Goal: Information Seeking & Learning: Learn about a topic

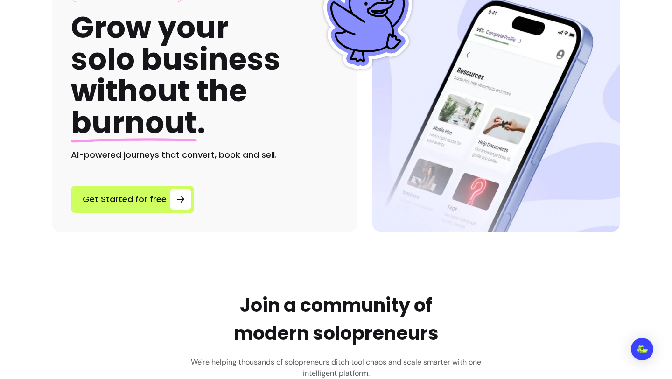
scroll to position [111, 0]
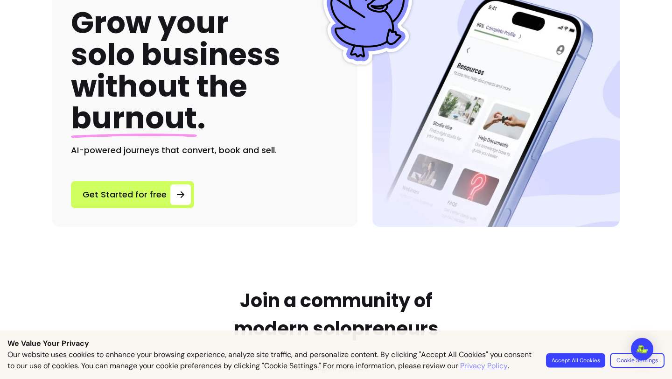
click at [581, 355] on button "Accept All Cookies" at bounding box center [575, 360] width 59 height 14
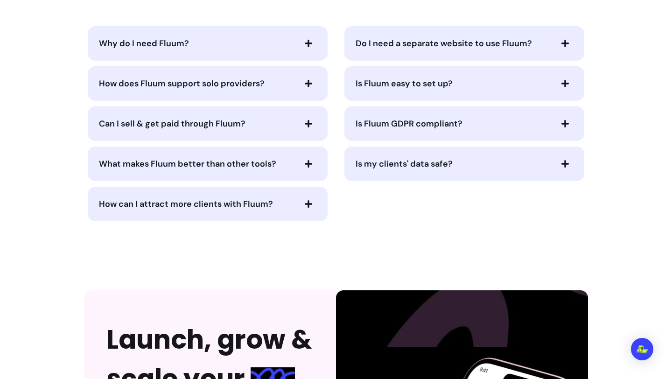
scroll to position [2100, 0]
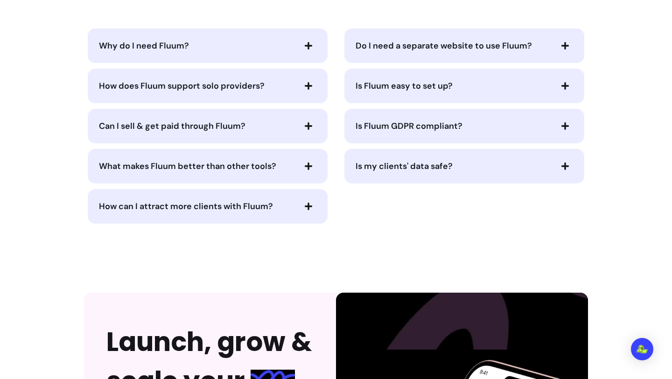
click at [219, 42] on span "Why do I need Fluum?" at bounding box center [197, 45] width 196 height 13
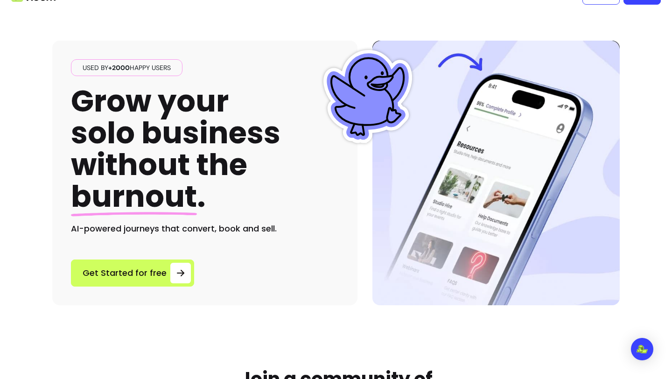
scroll to position [0, 0]
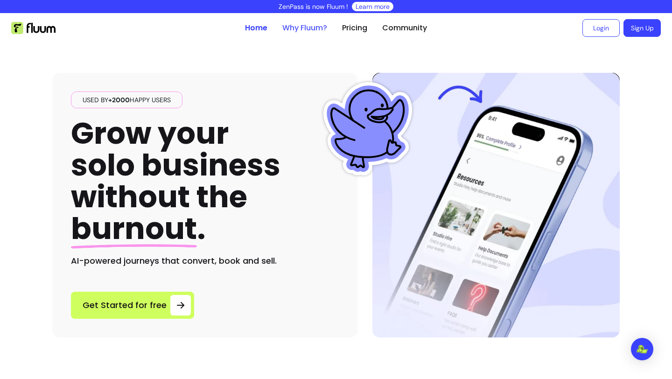
click at [310, 30] on link "Why Fluum?" at bounding box center [304, 27] width 45 height 11
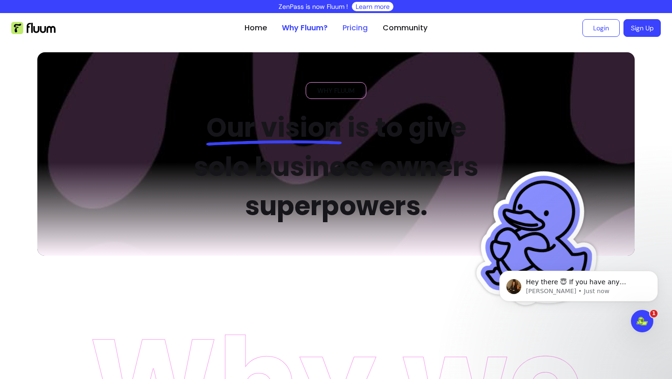
click at [365, 32] on link "Pricing" at bounding box center [355, 27] width 25 height 11
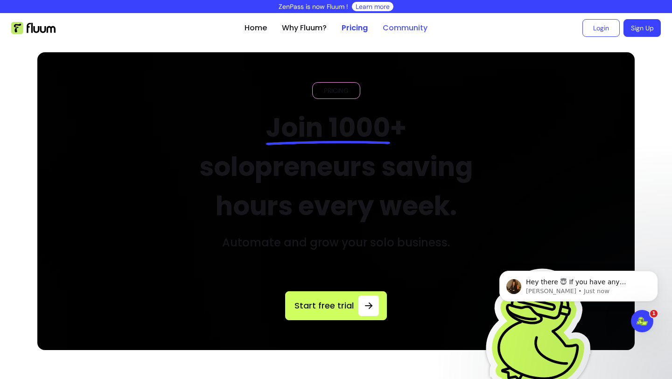
click at [407, 28] on link "Community" at bounding box center [405, 27] width 45 height 11
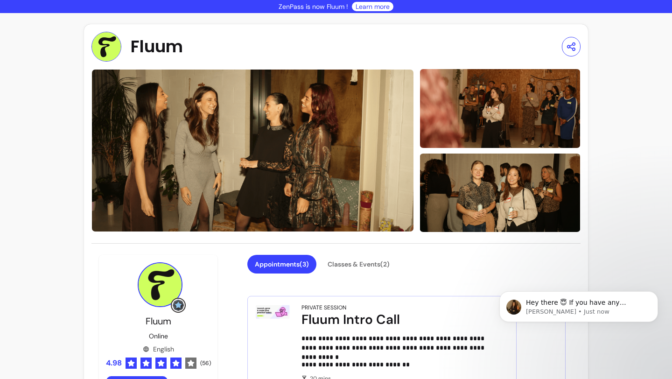
click at [362, 8] on link "Learn more" at bounding box center [373, 6] width 34 height 9
